Goal: Task Accomplishment & Management: Use online tool/utility

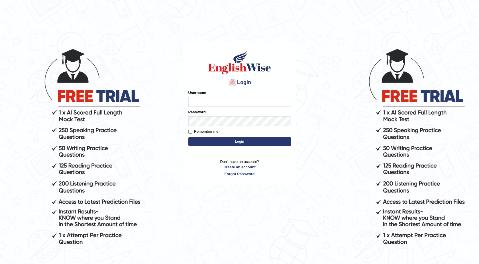
type input "maureen_parramatta"
click at [210, 141] on button "Login" at bounding box center [239, 141] width 103 height 9
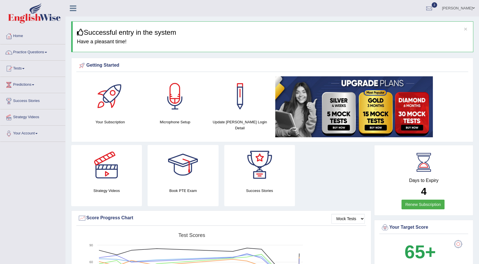
click at [27, 68] on link "Tests" at bounding box center [32, 68] width 65 height 14
click at [20, 104] on link "History" at bounding box center [37, 102] width 53 height 10
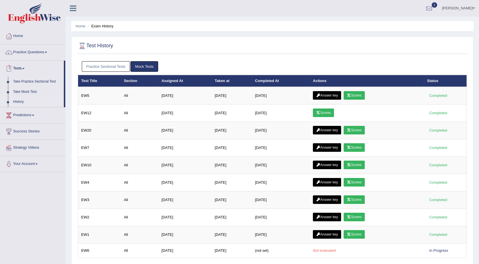
click at [24, 66] on link "Tests" at bounding box center [32, 68] width 64 height 14
click at [24, 66] on link "Tests" at bounding box center [32, 68] width 65 height 14
click at [19, 90] on link "Take Mock Test" at bounding box center [37, 92] width 53 height 10
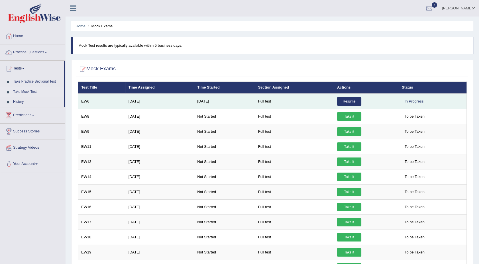
click at [338, 104] on link "Resume" at bounding box center [349, 101] width 24 height 9
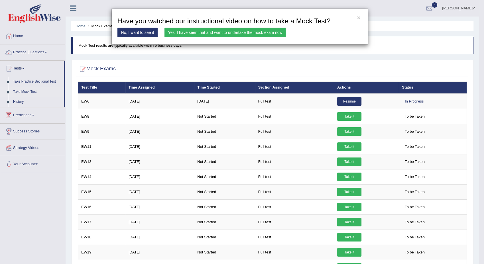
click at [268, 33] on link "Yes, I have seen that and want to undertake the mock exam now" at bounding box center [226, 33] width 122 height 10
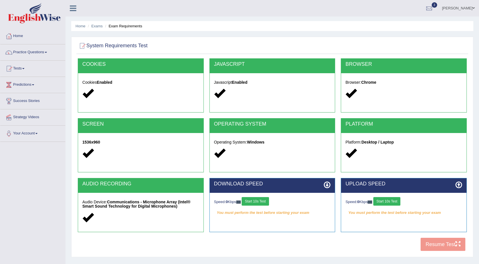
click at [265, 204] on button "Start 10s Test" at bounding box center [255, 201] width 27 height 9
click at [395, 202] on button "Start 10s Test" at bounding box center [386, 201] width 27 height 9
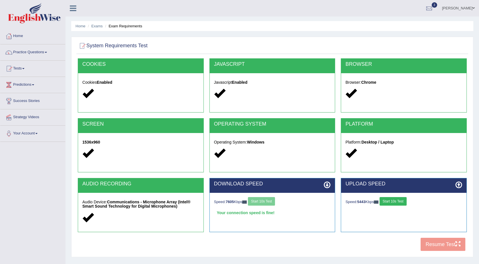
click at [395, 202] on button "Start 10s Test" at bounding box center [393, 201] width 27 height 9
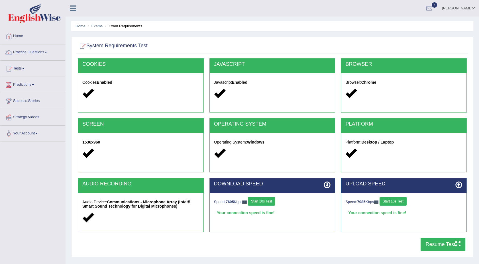
click at [433, 244] on button "Resume Test" at bounding box center [443, 244] width 45 height 13
